Goal: Transaction & Acquisition: Download file/media

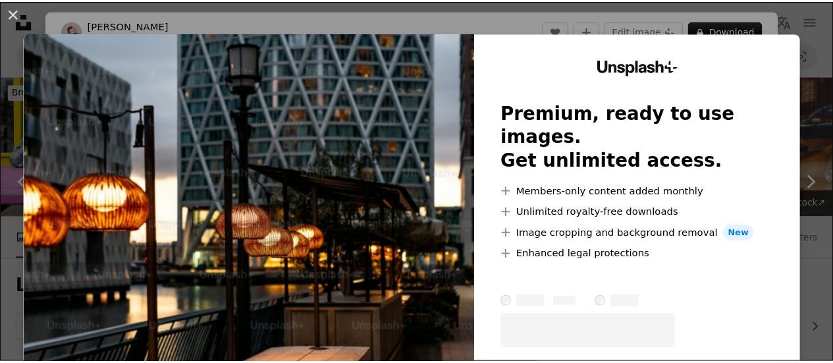
scroll to position [593, 0]
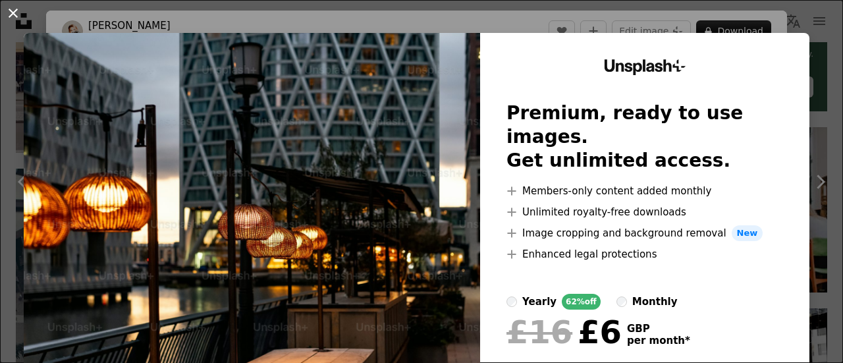
click at [17, 17] on button "An X shape" at bounding box center [13, 13] width 16 height 16
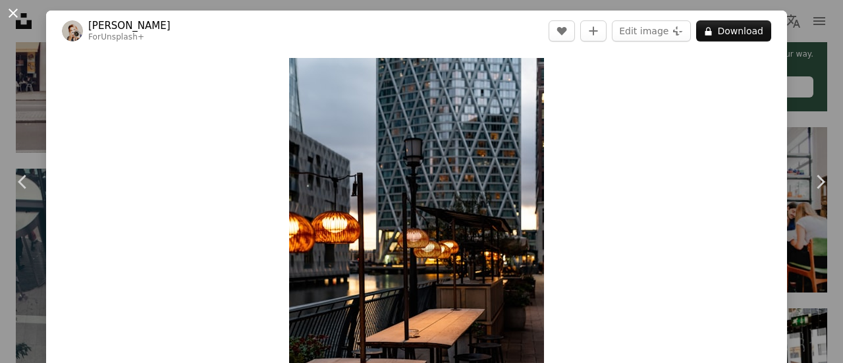
click at [16, 15] on button "An X shape" at bounding box center [13, 13] width 16 height 16
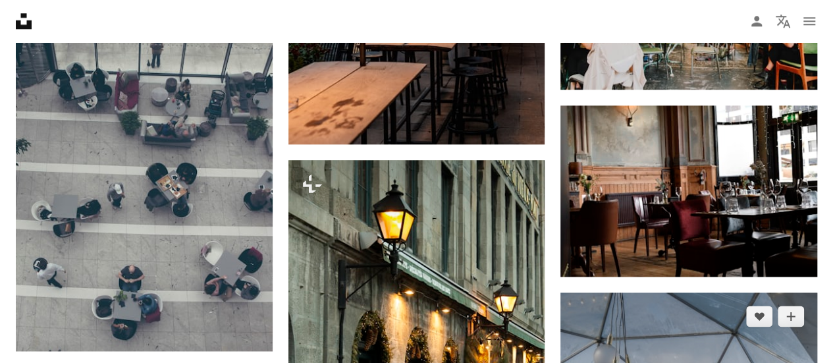
scroll to position [790, 0]
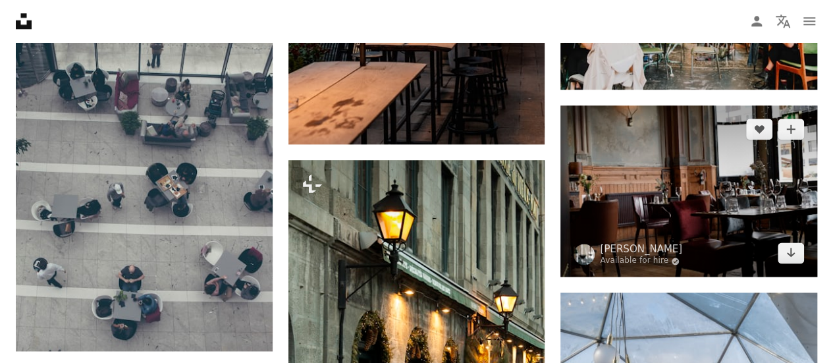
click at [710, 167] on img at bounding box center [688, 190] width 257 height 171
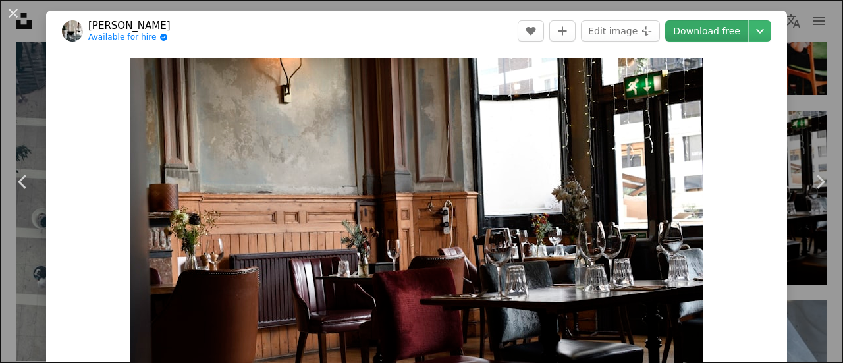
click at [699, 33] on link "Download free" at bounding box center [706, 30] width 83 height 21
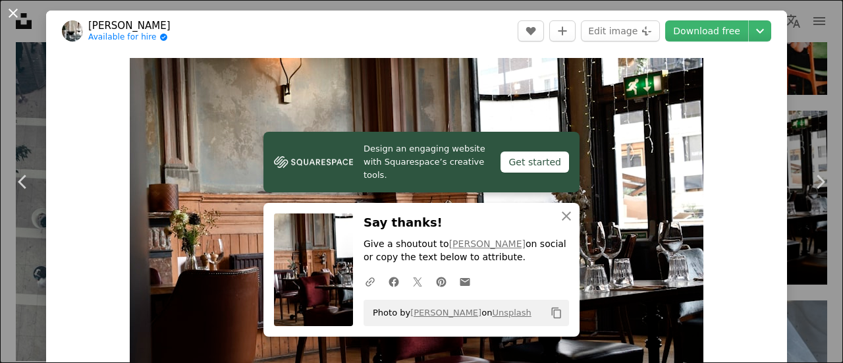
click at [14, 17] on button "An X shape" at bounding box center [13, 13] width 16 height 16
